Goal: Task Accomplishment & Management: Use online tool/utility

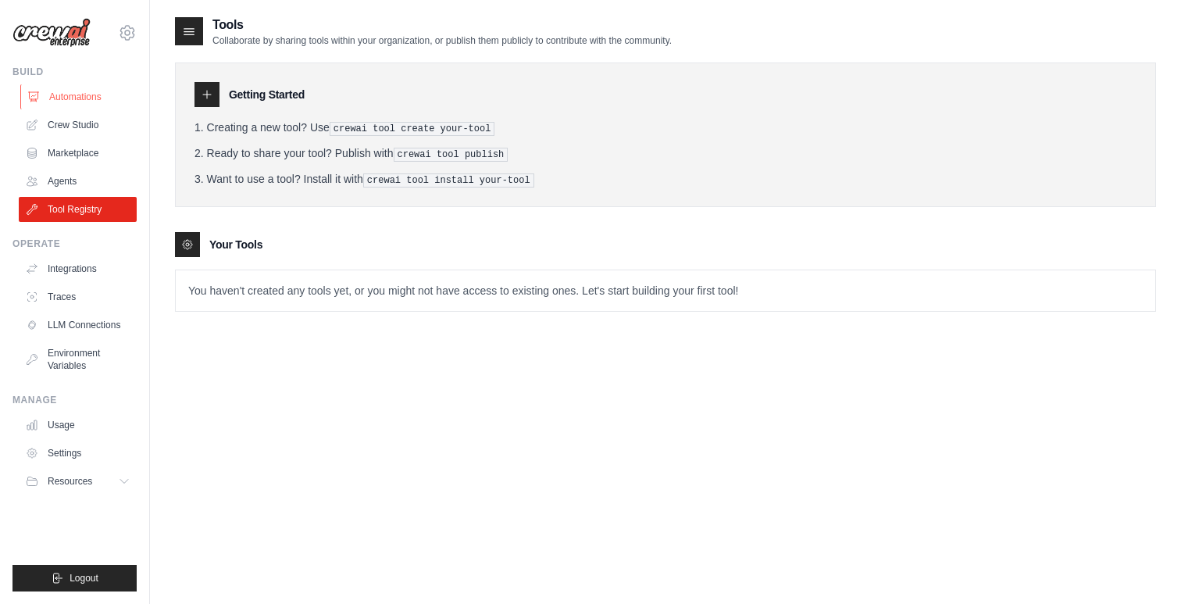
click at [81, 98] on link "Automations" at bounding box center [79, 96] width 118 height 25
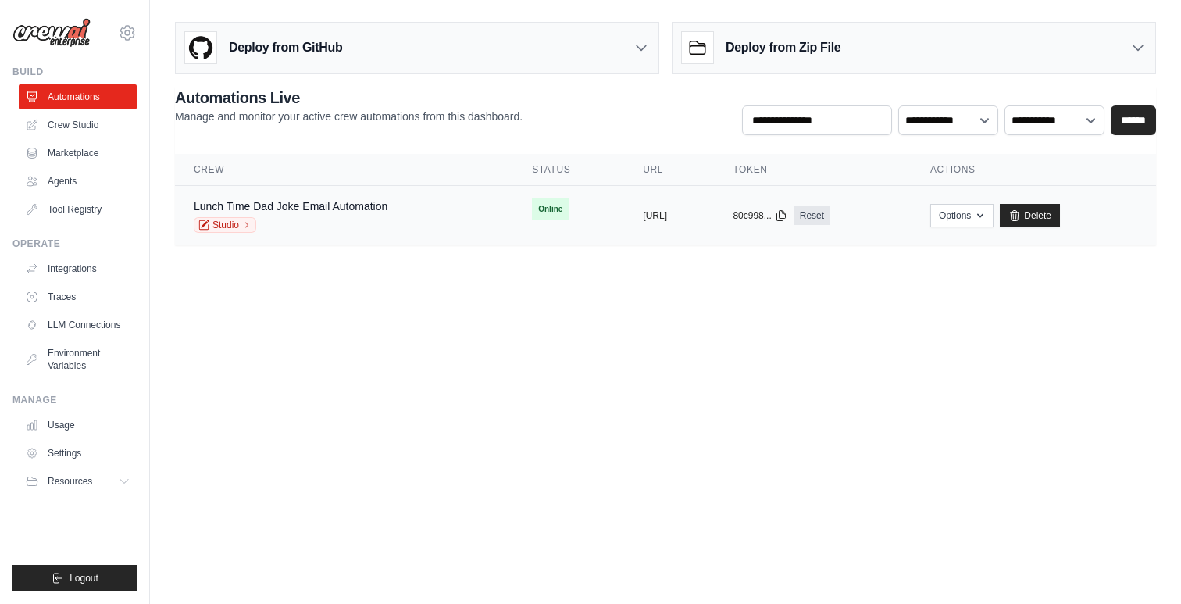
click at [643, 207] on div "copied" at bounding box center [660, 209] width 34 height 19
click at [327, 205] on link "Lunch Time Dad Joke Email Automation" at bounding box center [291, 206] width 194 height 12
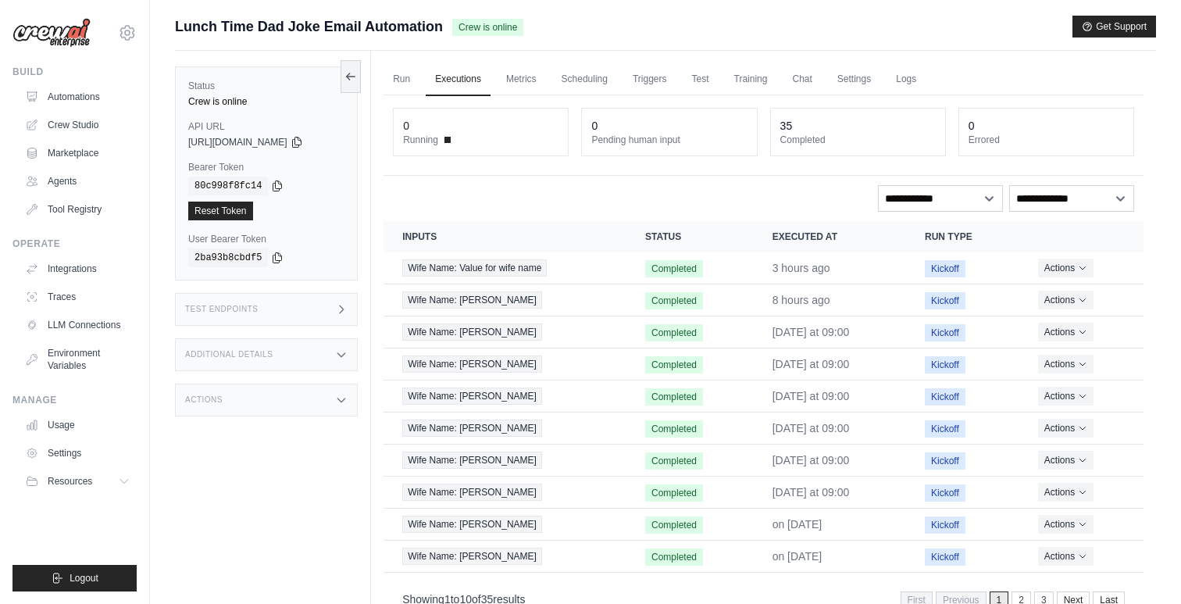
click at [325, 399] on div "Actions" at bounding box center [266, 399] width 183 height 33
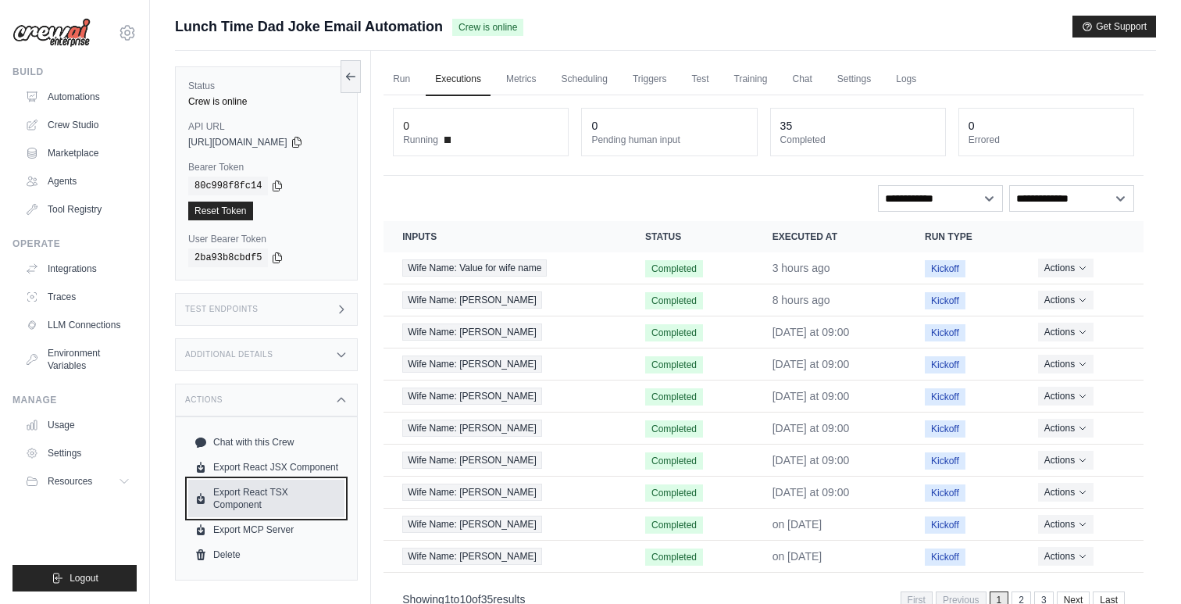
click at [280, 492] on link "Export React TSX Component" at bounding box center [266, 498] width 156 height 37
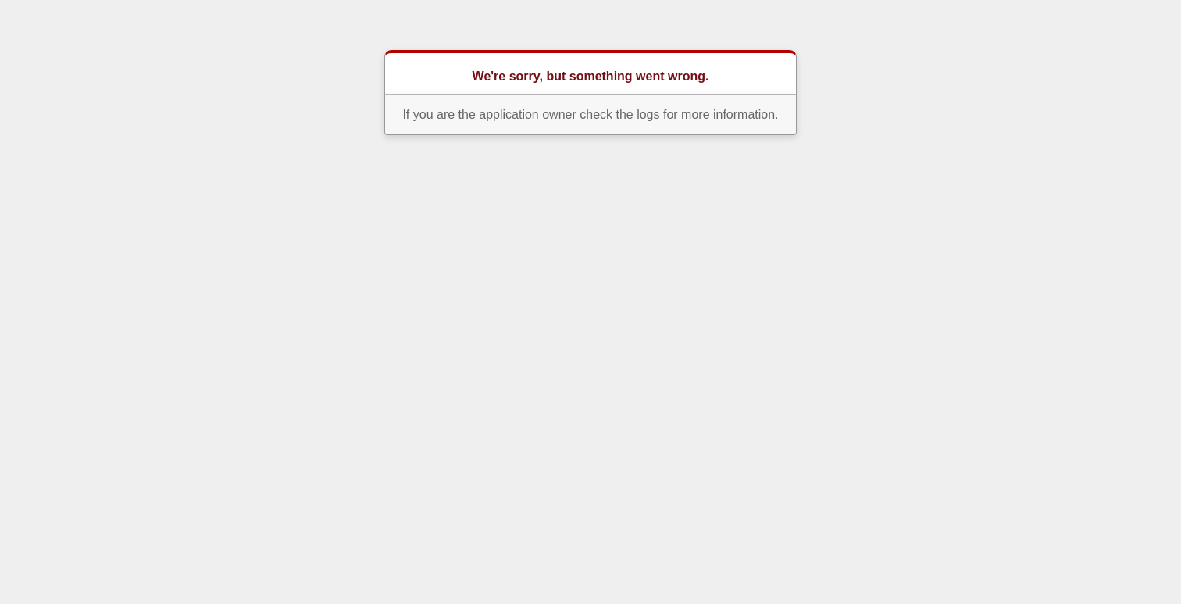
click at [646, 112] on p "If you are the application owner check the logs for more information." at bounding box center [590, 114] width 412 height 41
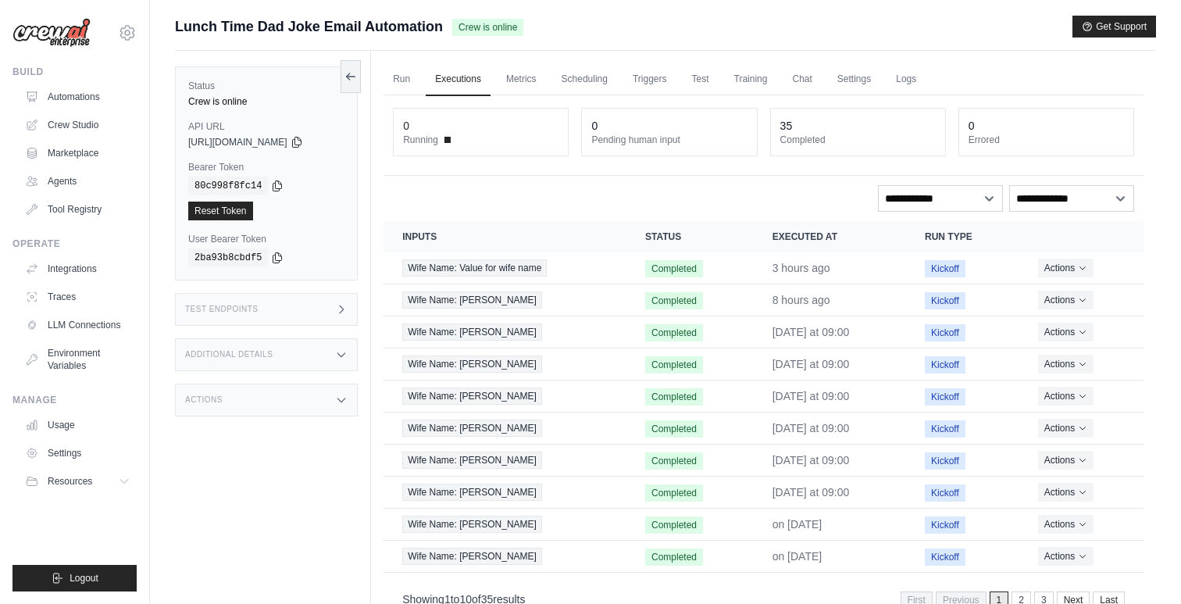
click at [307, 398] on div "Actions" at bounding box center [266, 399] width 183 height 33
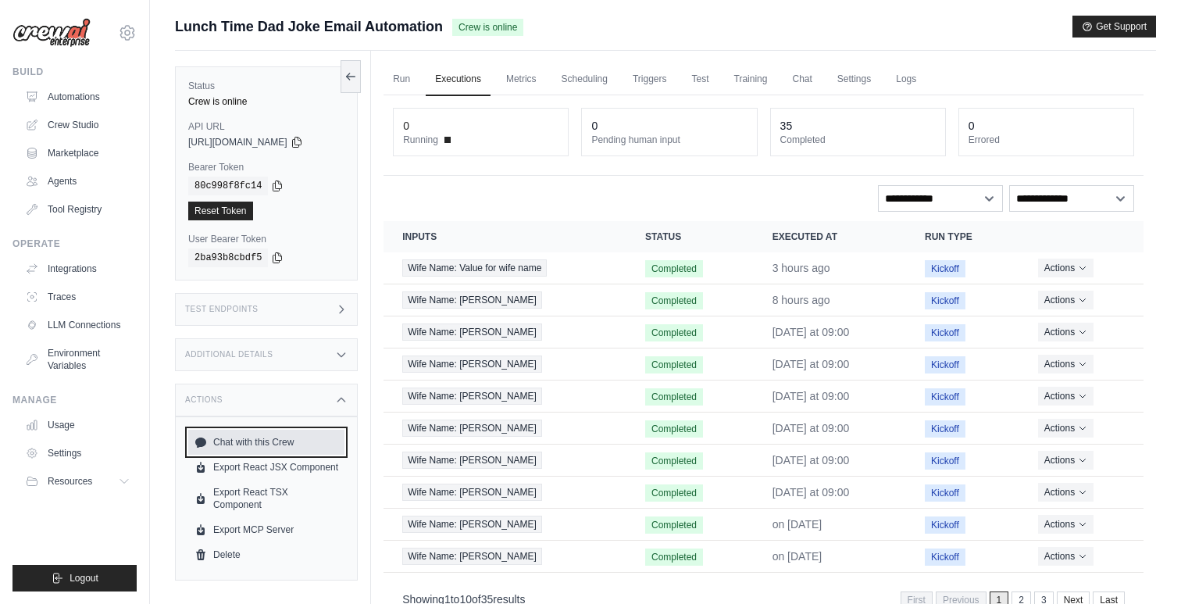
click at [279, 441] on link "Chat with this Crew" at bounding box center [266, 442] width 156 height 25
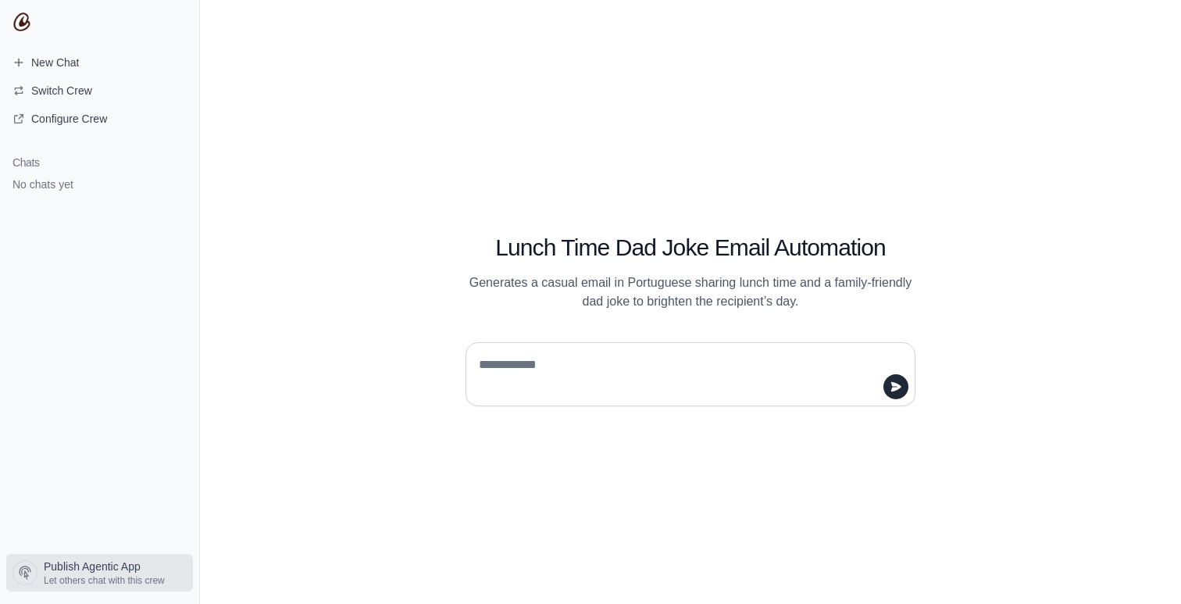
click at [116, 562] on span "Publish Agentic App" at bounding box center [92, 566] width 97 height 16
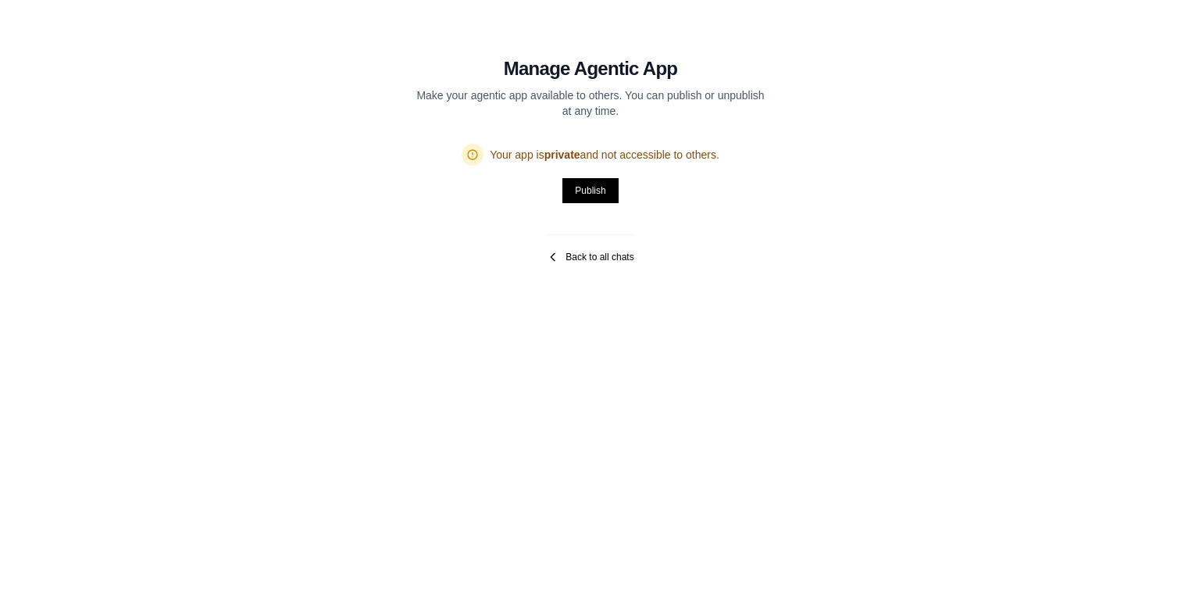
click at [585, 256] on link "Back to all chats" at bounding box center [590, 257] width 87 height 12
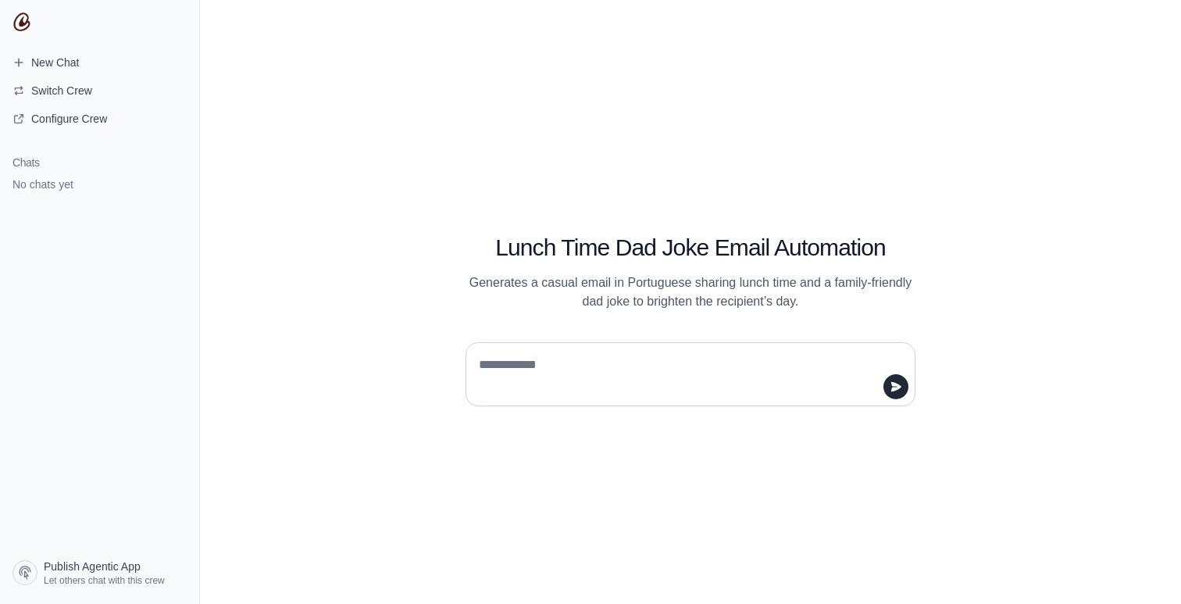
click at [574, 357] on textarea at bounding box center [686, 374] width 420 height 44
click at [728, 367] on textarea at bounding box center [686, 374] width 420 height 44
type textarea "**"
click at [894, 384] on icon "submit" at bounding box center [896, 386] width 10 height 9
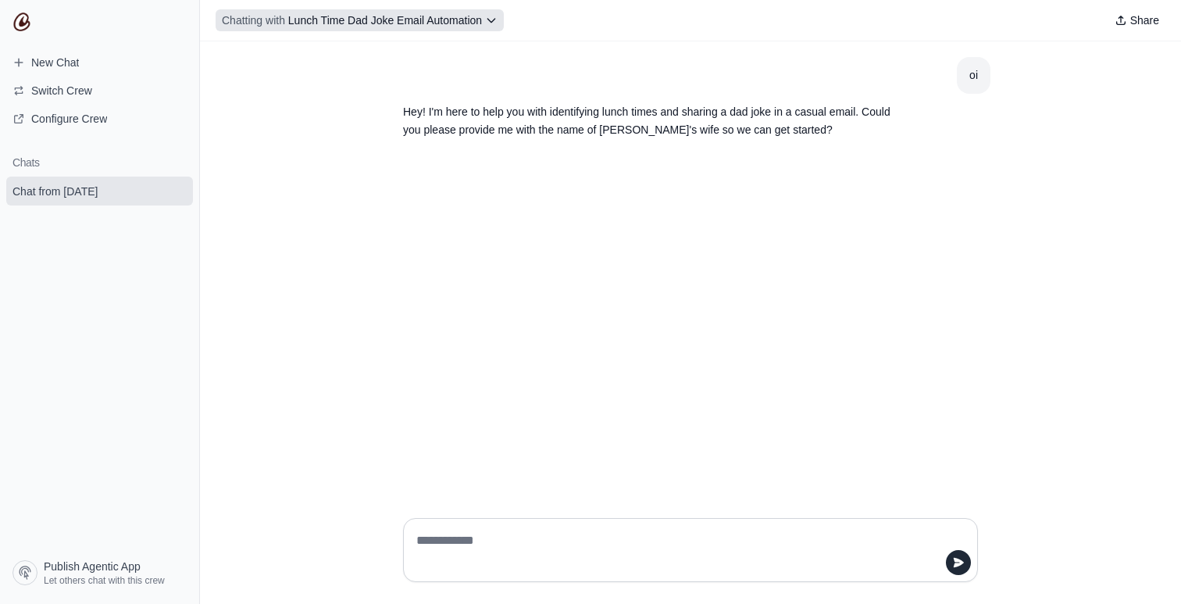
click at [493, 22] on icon at bounding box center [491, 20] width 12 height 12
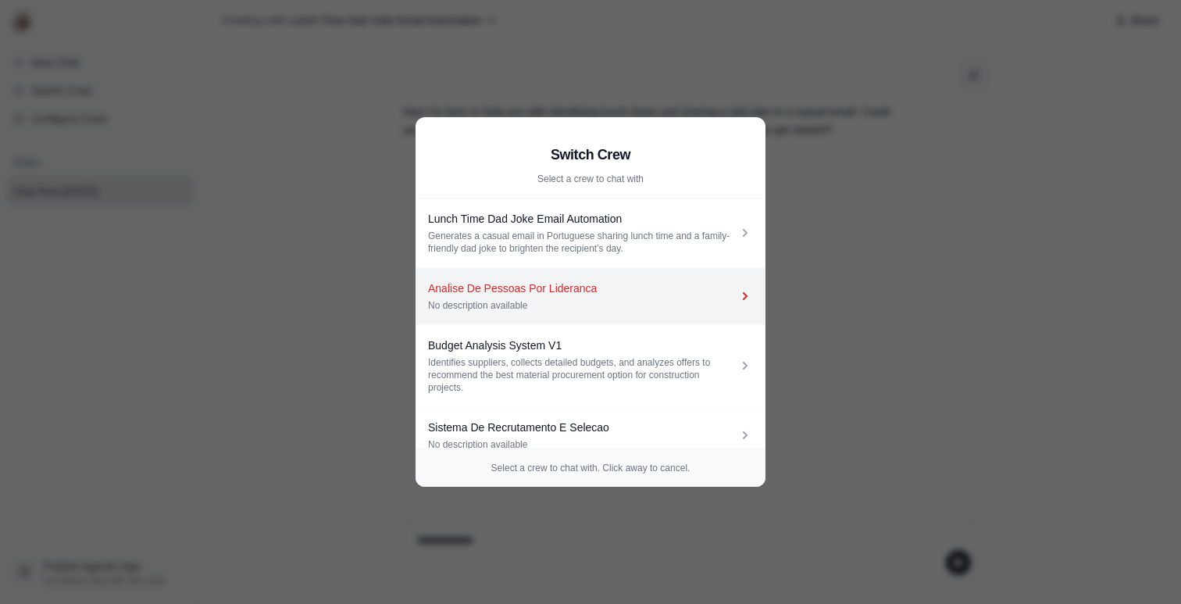
click at [639, 291] on div "Analise De Pessoas Por Lideranca" at bounding box center [582, 288] width 309 height 16
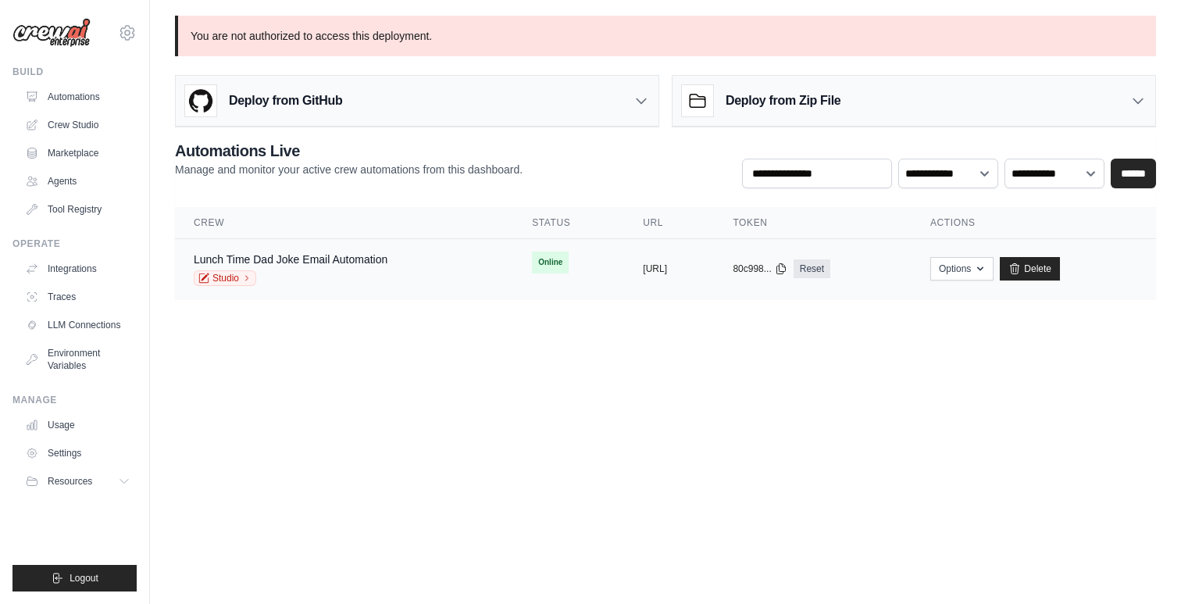
click at [1032, 272] on div "Options Chat with this Crew Export React JSX Component Export React TSX Compone…" at bounding box center [1033, 268] width 207 height 23
click at [986, 272] on icon "button" at bounding box center [980, 268] width 12 height 12
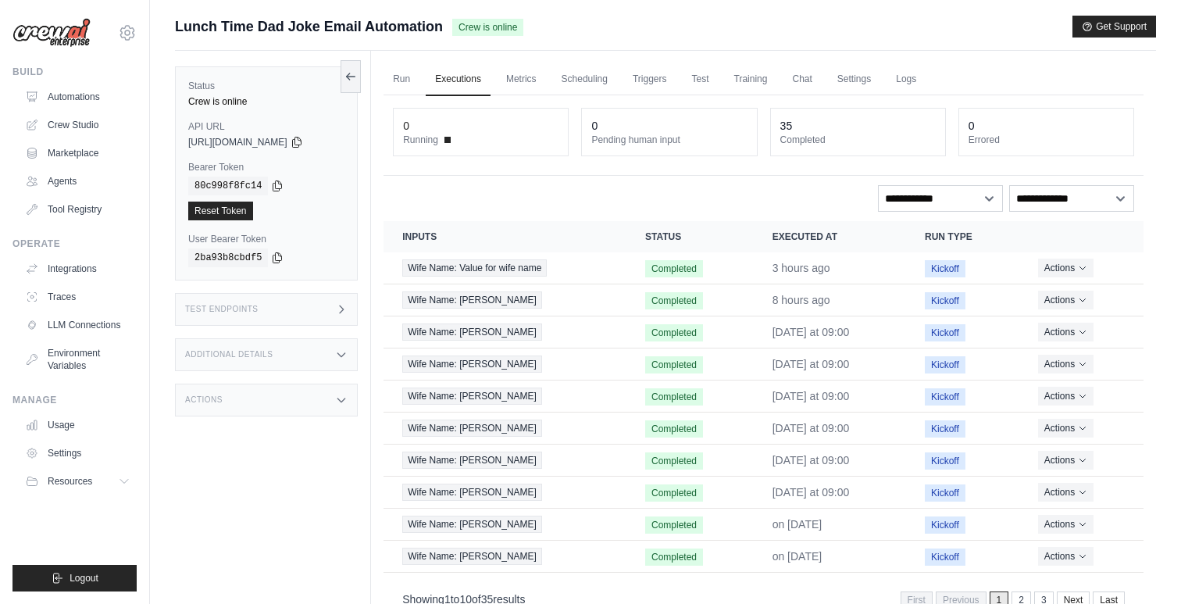
click at [58, 34] on img at bounding box center [51, 33] width 78 height 30
click at [65, 31] on img at bounding box center [51, 33] width 78 height 30
click at [66, 30] on img at bounding box center [51, 33] width 78 height 30
click at [66, 149] on link "Marketplace" at bounding box center [79, 153] width 118 height 25
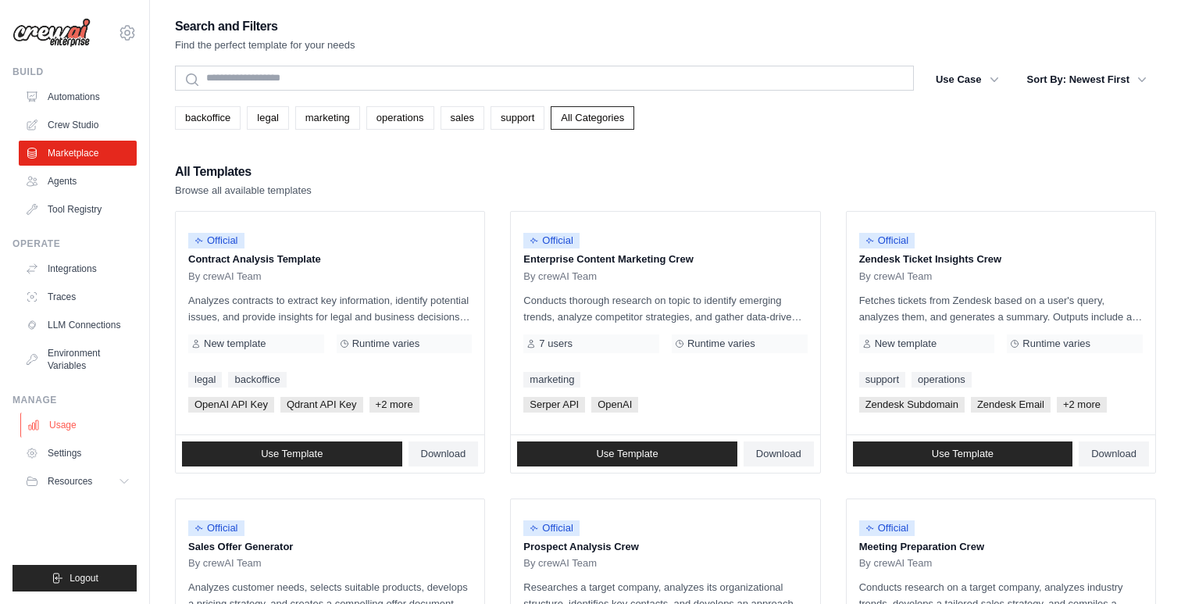
click at [69, 423] on link "Usage" at bounding box center [79, 424] width 118 height 25
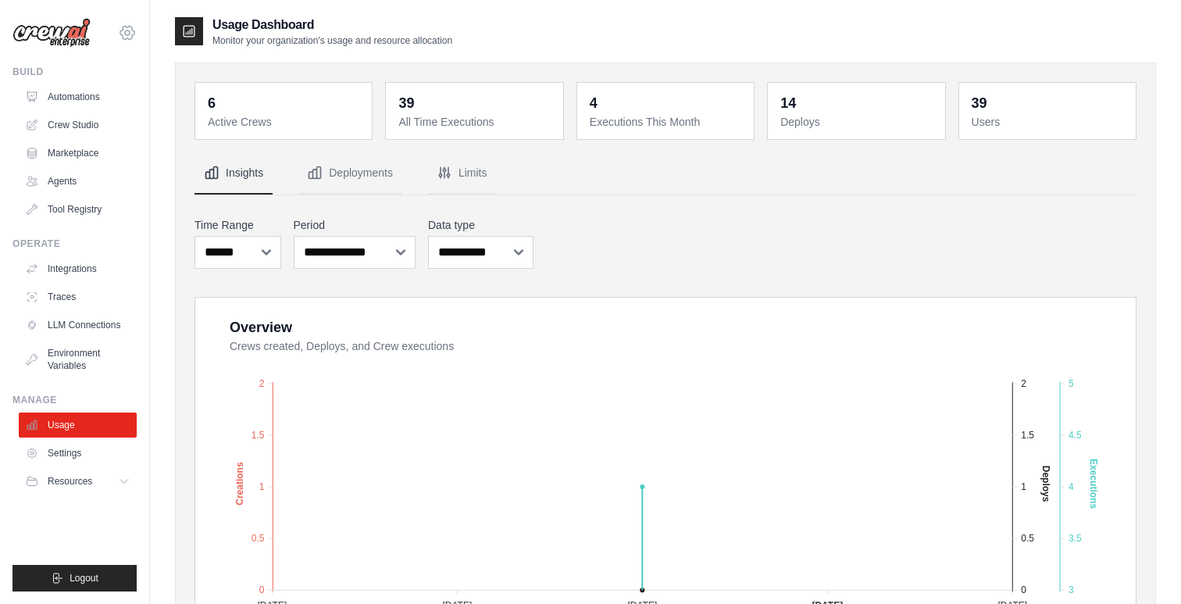
click at [127, 30] on icon at bounding box center [127, 32] width 5 height 5
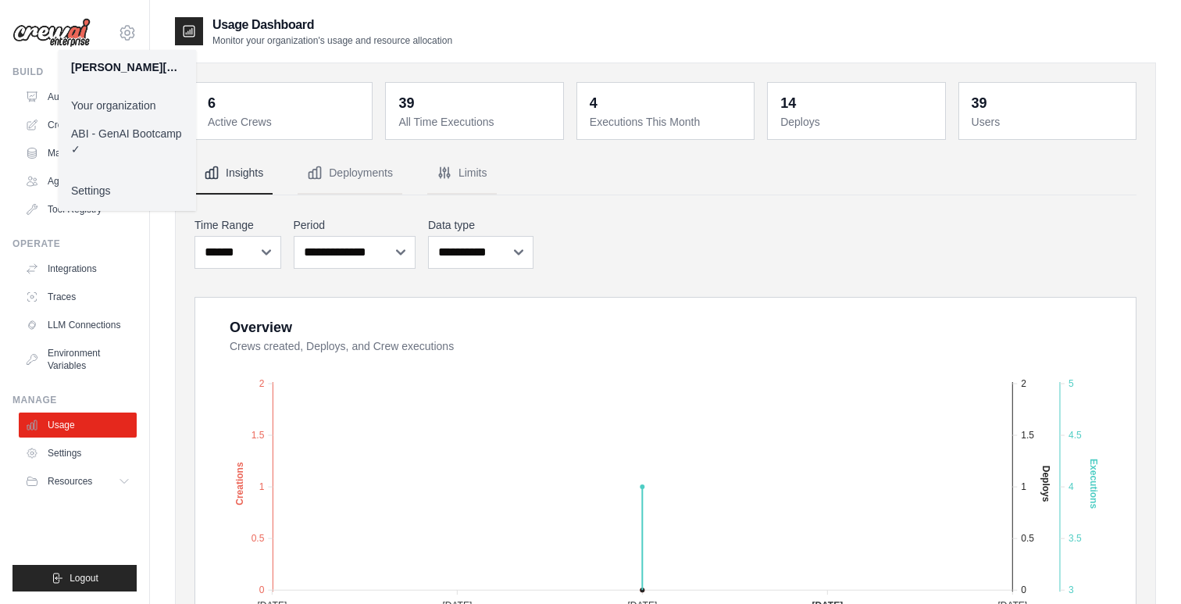
click at [118, 106] on link "Your organization" at bounding box center [127, 105] width 137 height 28
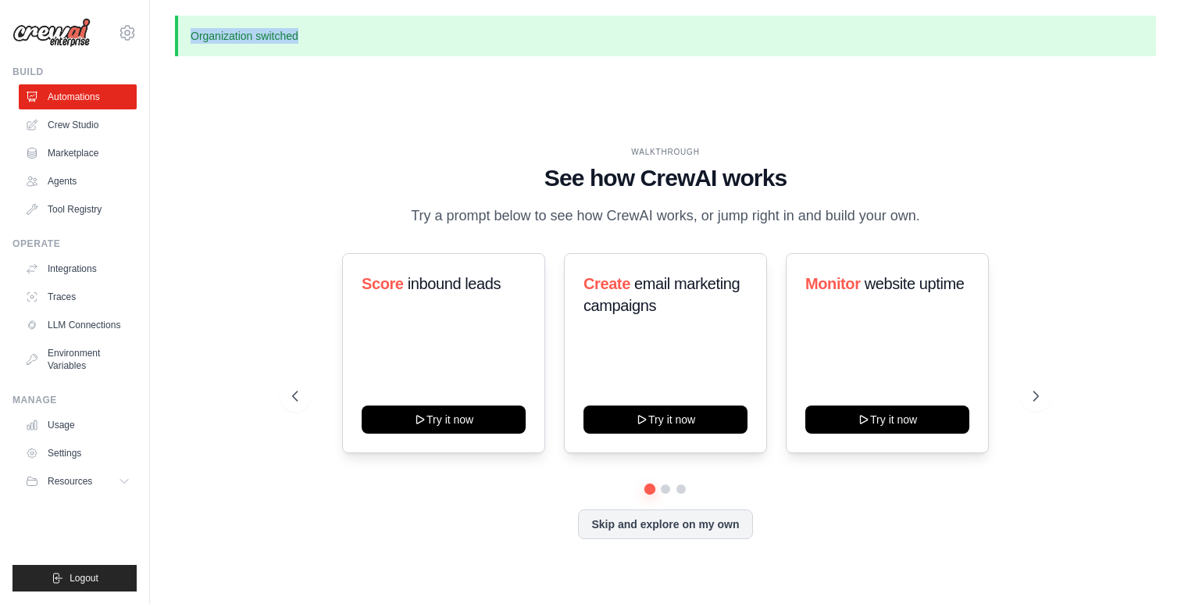
drag, startPoint x: 190, startPoint y: 35, endPoint x: 341, endPoint y: 32, distance: 151.5
click at [341, 32] on p "Organization switched" at bounding box center [665, 36] width 981 height 41
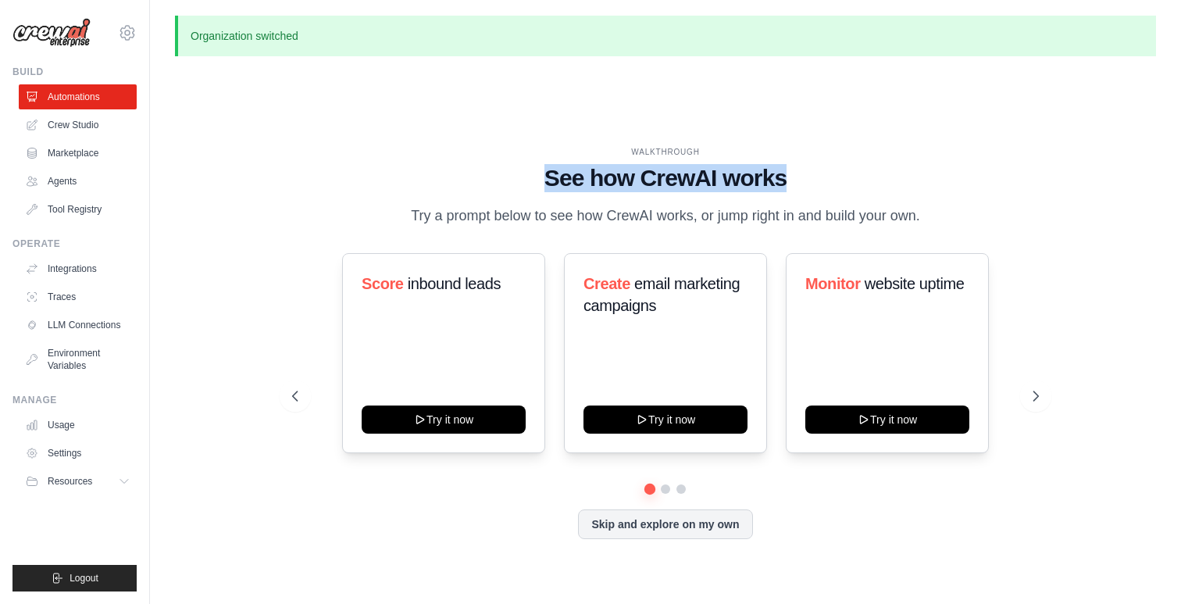
drag, startPoint x: 542, startPoint y: 173, endPoint x: 799, endPoint y: 184, distance: 257.1
click at [799, 184] on h1 "See how CrewAI works" at bounding box center [665, 178] width 747 height 28
click at [638, 148] on div "WALKTHROUGH" at bounding box center [665, 152] width 747 height 12
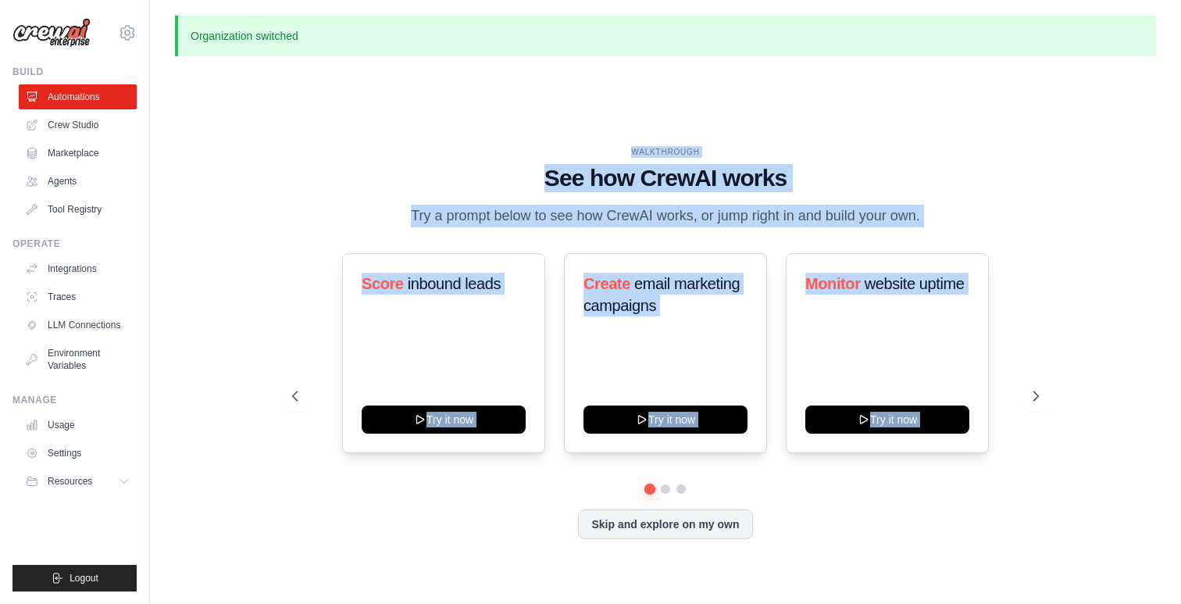
drag, startPoint x: 631, startPoint y: 148, endPoint x: 887, endPoint y: 497, distance: 433.0
click at [887, 497] on div "WALKTHROUGH See how [PERSON_NAME] works Try a prompt below to see how [PERSON_N…" at bounding box center [665, 354] width 785 height 417
click at [291, 392] on icon at bounding box center [294, 396] width 16 height 16
click at [238, 285] on div "WALKTHROUGH See how [PERSON_NAME] works Try a prompt below to see how [PERSON_N…" at bounding box center [665, 355] width 981 height 572
